Goal: Task Accomplishment & Management: Manage account settings

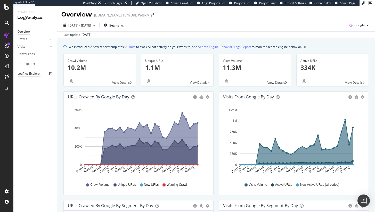
click at [36, 74] on div "Logfiles Explorer" at bounding box center [29, 73] width 23 height 5
click at [29, 74] on div "Logfiles Explorer" at bounding box center [29, 73] width 23 height 5
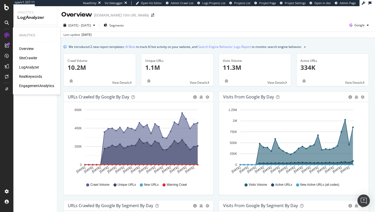
click at [23, 58] on div "SiteCrawler" at bounding box center [28, 57] width 18 height 5
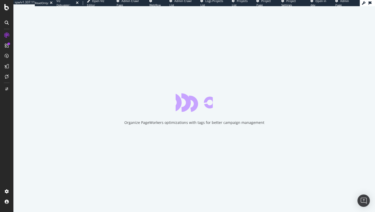
click at [165, 107] on div "Organize PageWorkers optimizations with tags for better campaign management" at bounding box center [193, 109] width 361 height 206
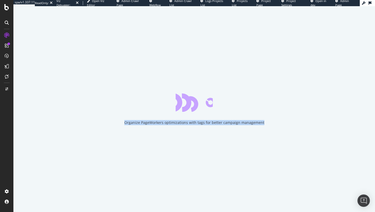
drag, startPoint x: 173, startPoint y: 90, endPoint x: 95, endPoint y: 132, distance: 88.4
click at [95, 132] on div "Organize PageWorkers optimizations with tags for better campaign management" at bounding box center [193, 109] width 361 height 206
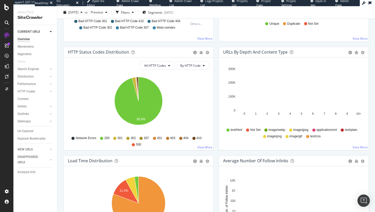
scroll to position [170, 0]
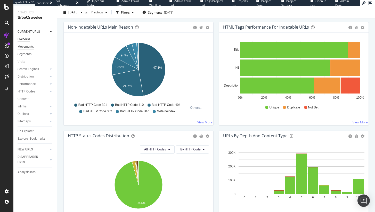
click at [29, 47] on div "Movements" at bounding box center [26, 46] width 16 height 5
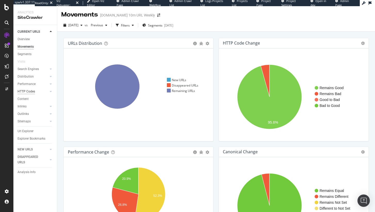
click at [24, 91] on div "HTTP Codes" at bounding box center [27, 91] width 18 height 5
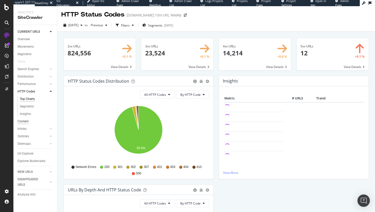
click at [23, 123] on div "Content" at bounding box center [23, 121] width 11 height 5
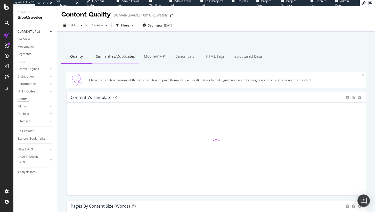
click at [111, 54] on div "Similarities/Duplicates" at bounding box center [115, 57] width 47 height 14
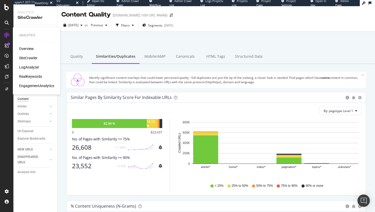
click at [30, 65] on div "LogAnalyzer" at bounding box center [29, 67] width 20 height 5
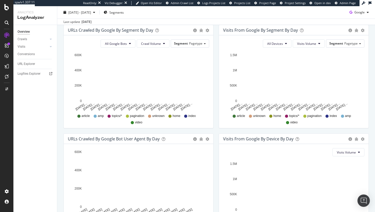
scroll to position [173, 0]
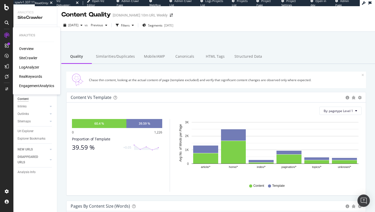
click at [29, 65] on div "LogAnalyzer" at bounding box center [29, 67] width 20 height 5
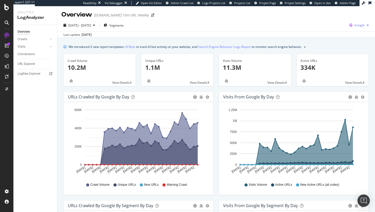
click at [362, 25] on span "Google" at bounding box center [359, 25] width 10 height 4
click at [336, 32] on span "OpenAI" at bounding box center [333, 30] width 19 height 5
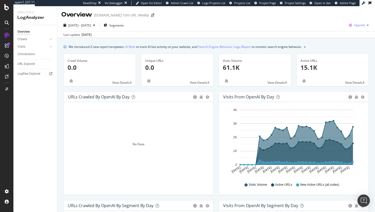
click at [354, 24] on span "OpenAI" at bounding box center [359, 25] width 11 height 4
click at [337, 44] on div "Google Bing OpenAI Other AI Bots" at bounding box center [328, 25] width 36 height 41
click at [337, 37] on span "Other AI Bots" at bounding box center [332, 39] width 19 height 5
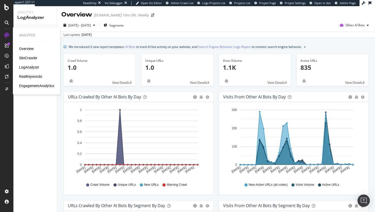
click at [26, 76] on div "RealKeywords" at bounding box center [30, 76] width 23 height 5
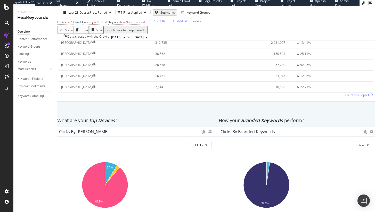
scroll to position [838, 0]
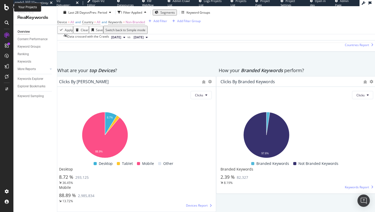
click at [7, 10] on icon at bounding box center [6, 7] width 5 height 6
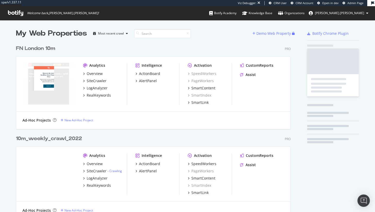
scroll to position [1511, 278]
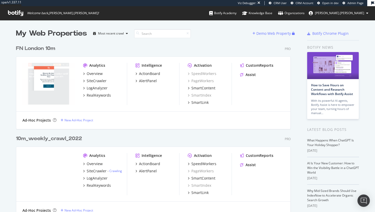
click at [144, 41] on div "FN London 10m Pro Analytics Overview SiteCrawler LogAnalyzer RealKeywords Intel…" at bounding box center [155, 84] width 278 height 90
click at [144, 29] on input at bounding box center [162, 33] width 57 height 9
type input "sun"
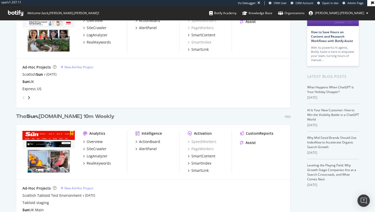
scroll to position [54, 0]
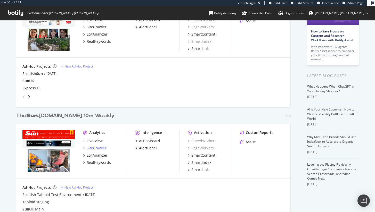
type input "sun"
click at [103, 146] on div "SiteCrawler" at bounding box center [97, 148] width 20 height 5
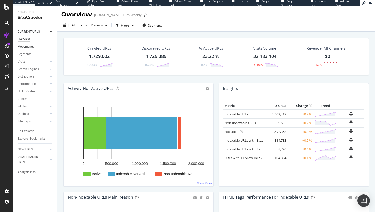
click at [24, 46] on div "Movements" at bounding box center [26, 46] width 16 height 5
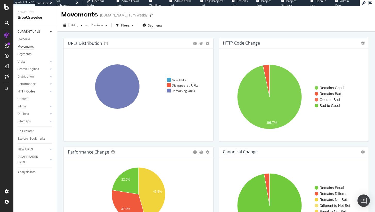
click at [23, 91] on div "HTTP Codes" at bounding box center [27, 91] width 18 height 5
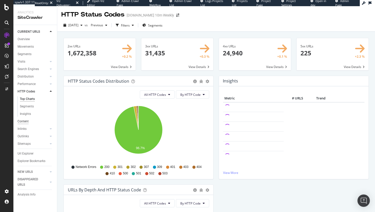
click at [26, 122] on div "Content" at bounding box center [23, 121] width 11 height 5
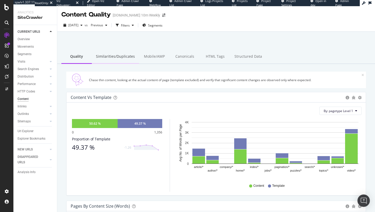
click at [111, 53] on div "Similarities/Duplicates" at bounding box center [115, 57] width 47 height 14
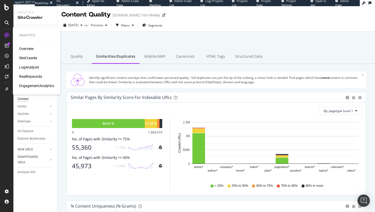
click at [28, 65] on div "LogAnalyzer" at bounding box center [29, 67] width 20 height 5
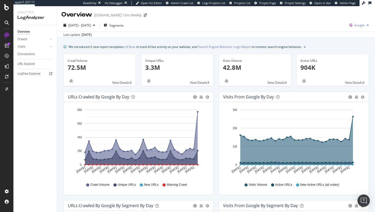
click at [360, 24] on span "Google" at bounding box center [359, 25] width 10 height 4
click at [338, 31] on span "OpenAI" at bounding box center [333, 30] width 19 height 5
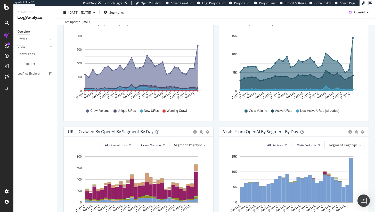
scroll to position [61, 0]
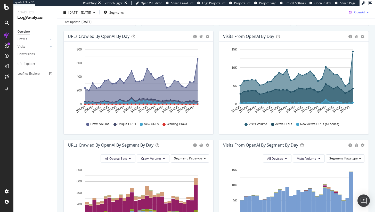
click at [360, 10] on span "OpenAI" at bounding box center [359, 12] width 11 height 4
click at [351, 50] on span "Other AI Bots" at bounding box center [359, 51] width 19 height 5
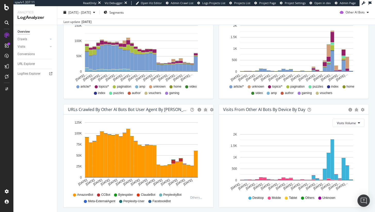
scroll to position [197, 0]
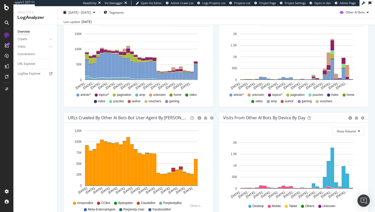
click at [8, 11] on div at bounding box center [6, 106] width 13 height 212
click at [8, 7] on icon at bounding box center [6, 7] width 5 height 6
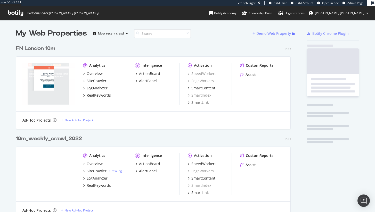
scroll to position [1511, 278]
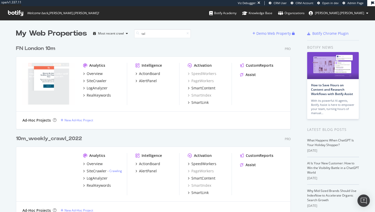
type input "talk"
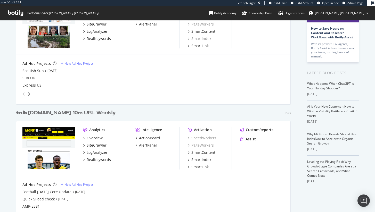
scroll to position [57, 0]
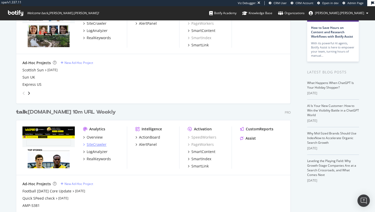
type input "talk"
click at [96, 146] on div "SiteCrawler" at bounding box center [97, 144] width 20 height 5
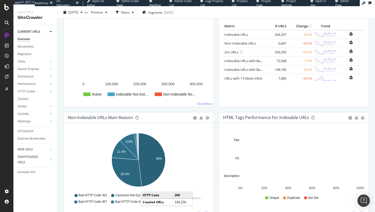
scroll to position [47, 0]
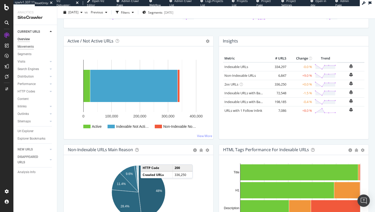
click at [31, 46] on div "Movements" at bounding box center [26, 46] width 16 height 5
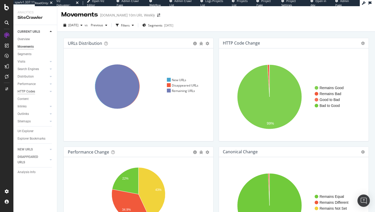
click at [29, 92] on div "HTTP Codes" at bounding box center [27, 91] width 18 height 5
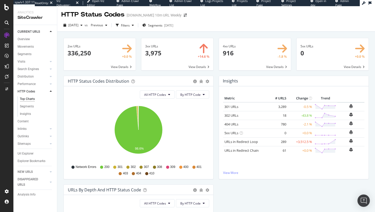
click at [233, 139] on td "URLs in Redirect Loop × Close Chart - API Requests List Area Type Request Respo…" at bounding box center [245, 141] width 44 height 9
click at [232, 143] on link "URLs in Redirect Loop" at bounding box center [240, 141] width 33 height 5
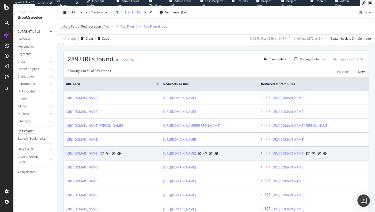
scroll to position [0, 18]
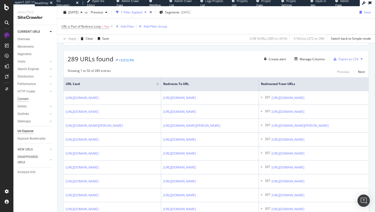
click at [23, 100] on div "Content" at bounding box center [23, 98] width 11 height 5
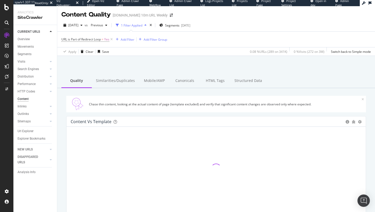
click at [153, 25] on div "times" at bounding box center [150, 25] width 4 height 5
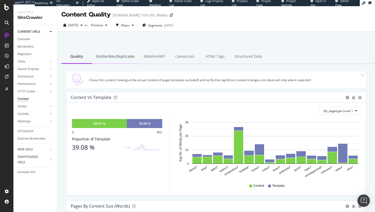
click at [120, 55] on div "Similarities/Duplicates" at bounding box center [115, 57] width 47 height 14
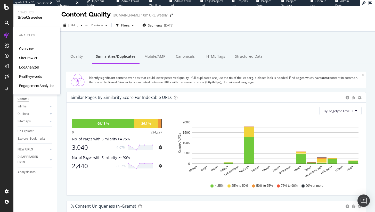
click at [36, 68] on div "LogAnalyzer" at bounding box center [29, 67] width 20 height 5
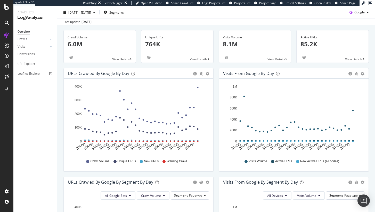
scroll to position [21, 0]
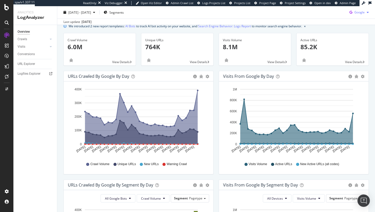
click at [347, 13] on icon "button" at bounding box center [350, 12] width 7 height 7
click at [345, 39] on span at bounding box center [344, 42] width 6 height 6
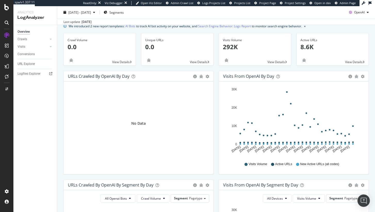
scroll to position [25, 0]
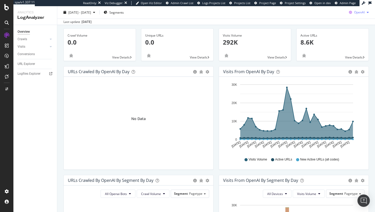
click at [362, 9] on div "OpenAI" at bounding box center [358, 13] width 24 height 8
click at [347, 48] on span at bounding box center [344, 51] width 6 height 6
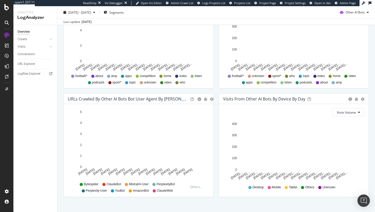
scroll to position [224, 0]
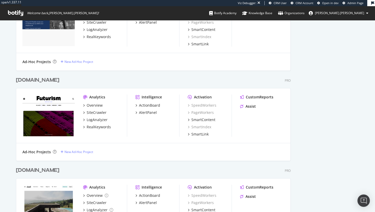
scroll to position [714, 0]
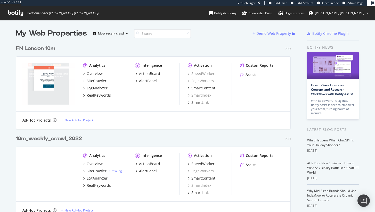
click at [145, 37] on input at bounding box center [162, 33] width 57 height 9
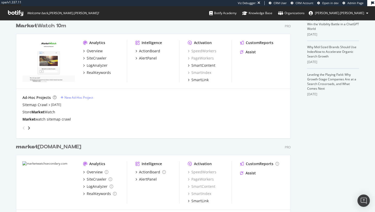
scroll to position [143, 0]
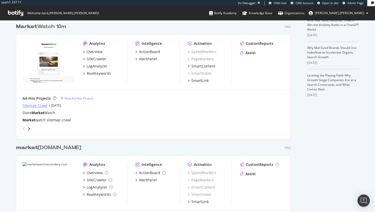
type input "market"
click at [41, 106] on div "Sitemap Crawl" at bounding box center [34, 105] width 25 height 5
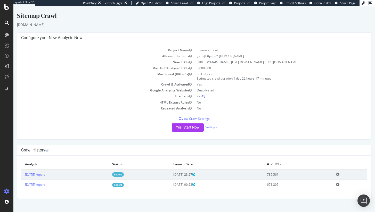
scroll to position [1, 0]
click at [33, 177] on link "[DATE] report" at bounding box center [35, 174] width 20 height 4
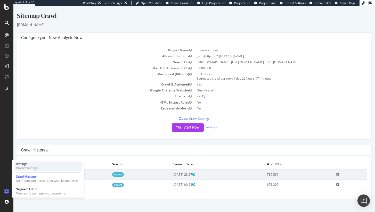
click at [29, 169] on div "Project settings" at bounding box center [27, 168] width 22 height 4
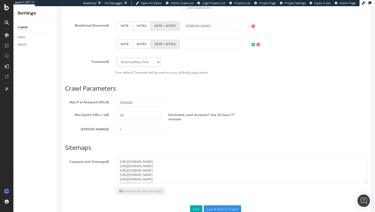
scroll to position [246, 0]
